Goal: Navigation & Orientation: Find specific page/section

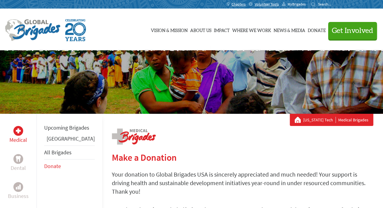
click at [296, 3] on span "MyBrigades" at bounding box center [297, 4] width 18 height 5
click at [237, 4] on span "Chapters" at bounding box center [239, 4] width 14 height 5
click at [18, 131] on img at bounding box center [18, 130] width 5 height 5
